Goal: Check status: Check status

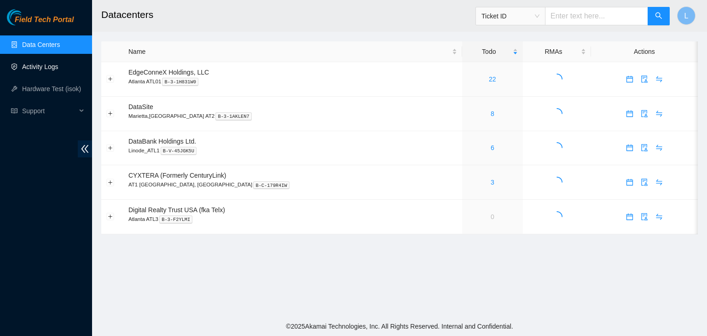
click at [44, 67] on link "Activity Logs" at bounding box center [40, 66] width 36 height 7
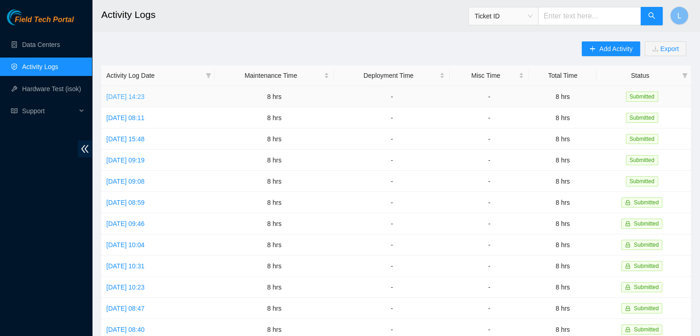
click at [144, 96] on link "[DATE] 14:23" at bounding box center [125, 96] width 38 height 7
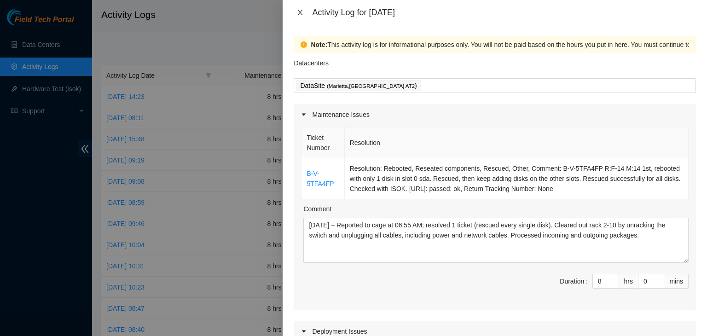
click at [300, 14] on icon "close" at bounding box center [299, 12] width 7 height 7
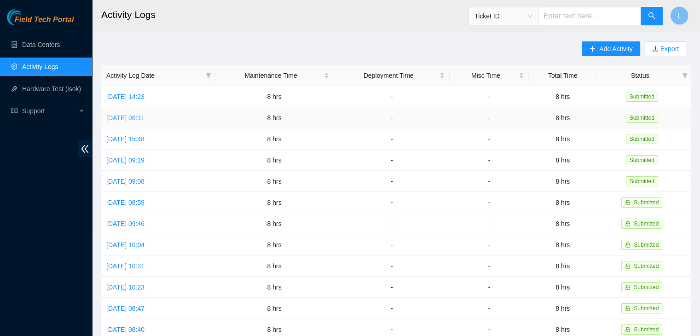
click at [144, 121] on link "[DATE] 08:11" at bounding box center [125, 117] width 38 height 7
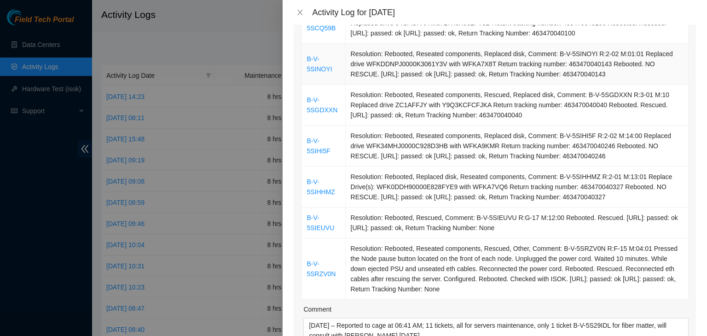
scroll to position [460, 0]
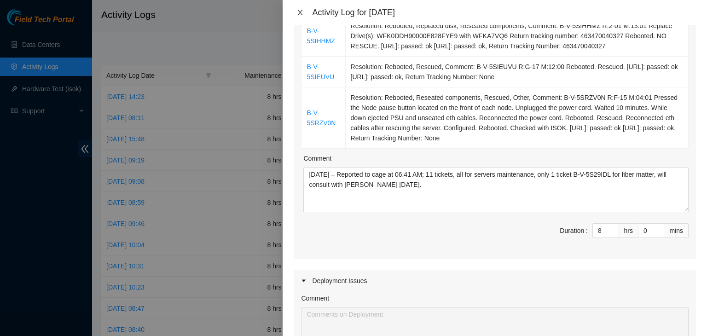
click at [300, 13] on icon "close" at bounding box center [300, 13] width 5 height 6
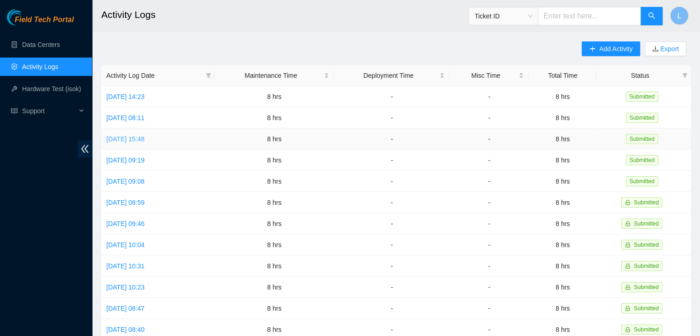
click at [144, 140] on link "[DATE] 15:48" at bounding box center [125, 138] width 38 height 7
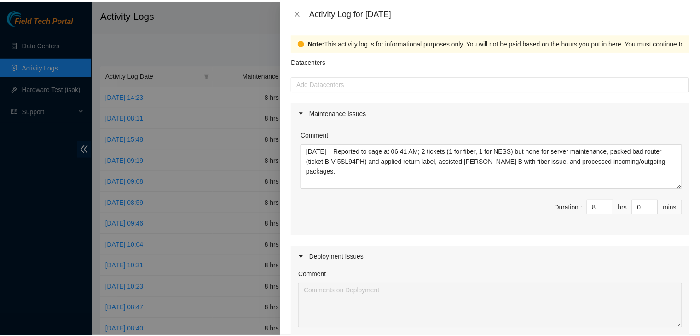
scroll to position [0, 0]
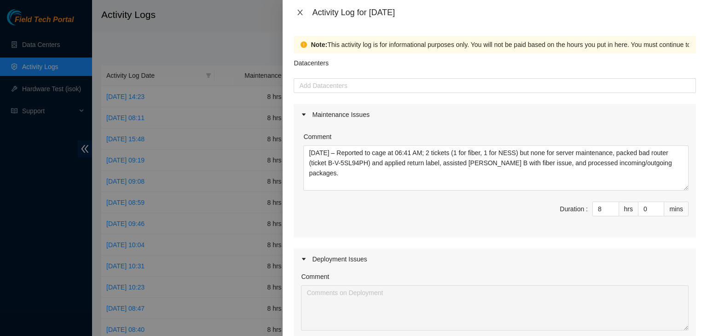
click at [302, 13] on icon "close" at bounding box center [299, 12] width 7 height 7
